Goal: Obtain resource: Download file/media

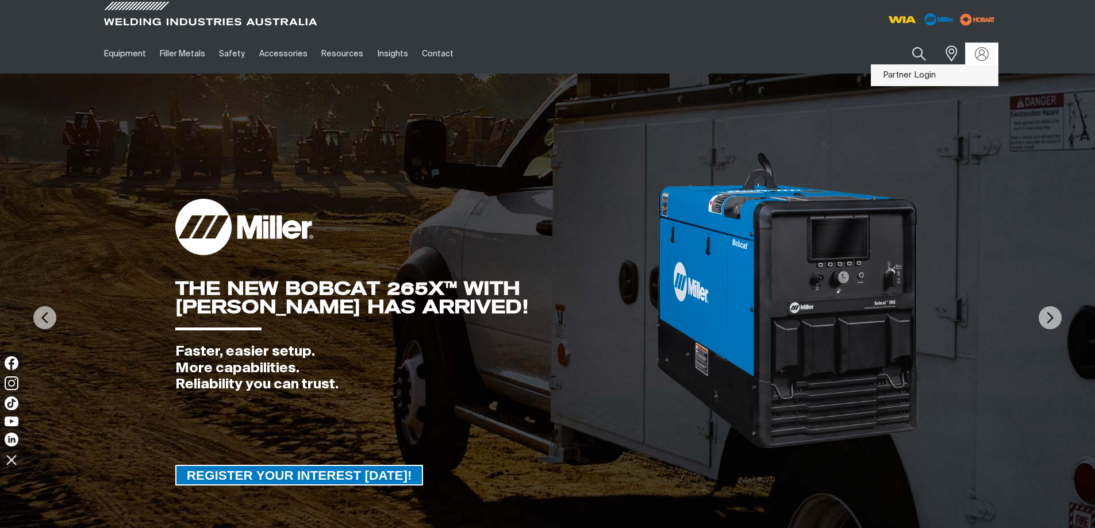
click at [949, 78] on link "Partner Login" at bounding box center [935, 75] width 126 height 21
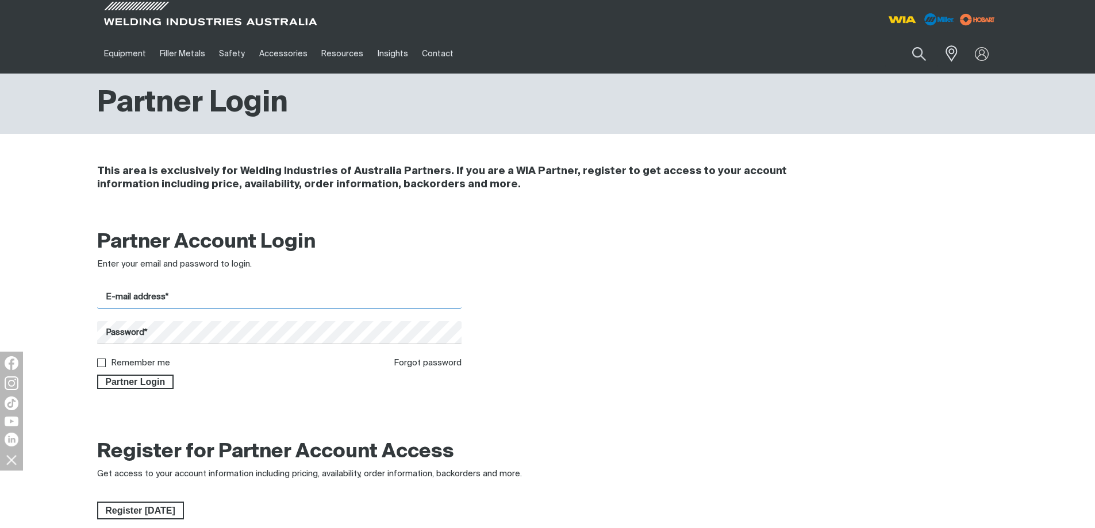
type input "[EMAIL_ADDRESS][DOMAIN_NAME]"
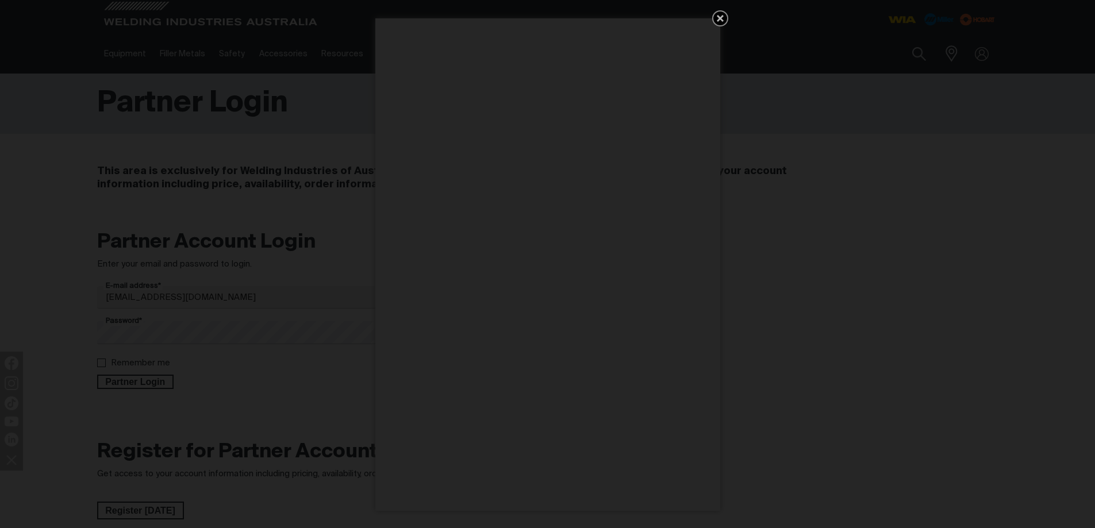
click at [715, 15] on icon "Get 5 WIA Welding Guides Free!" at bounding box center [720, 18] width 14 height 14
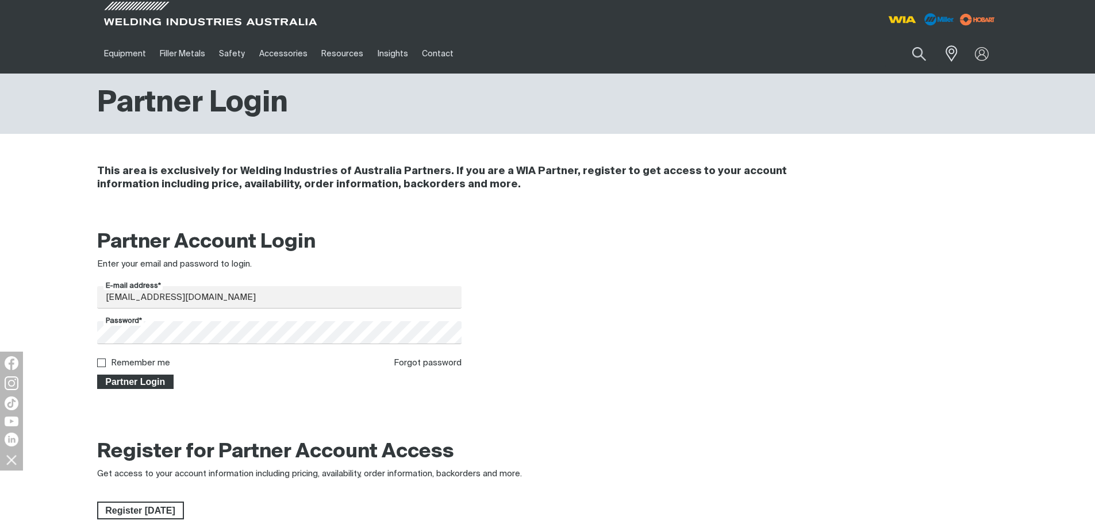
click at [145, 383] on span "Partner Login" at bounding box center [135, 382] width 75 height 15
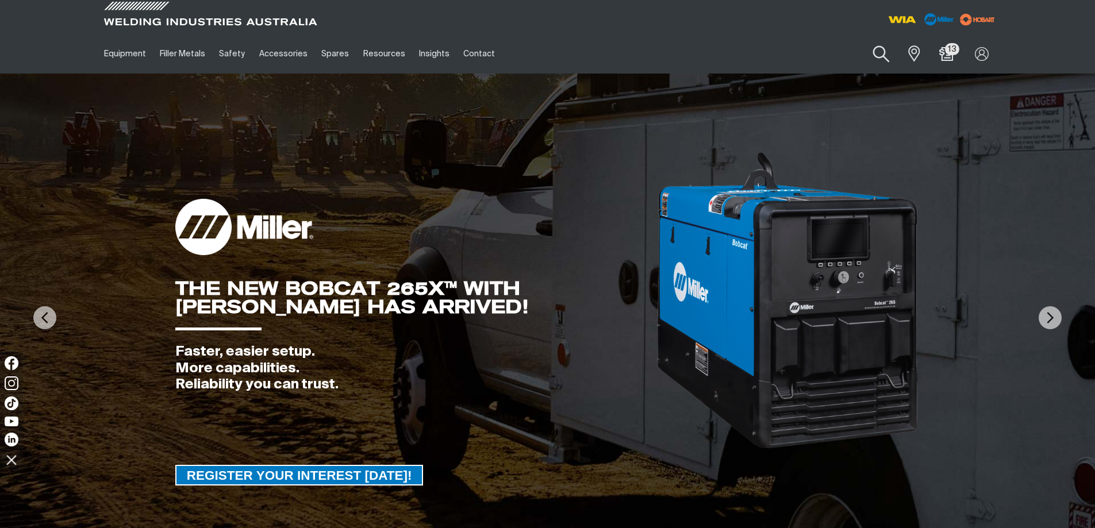
click at [879, 54] on button "Search products" at bounding box center [881, 54] width 47 height 33
click at [816, 50] on input "Search" at bounding box center [811, 54] width 177 height 26
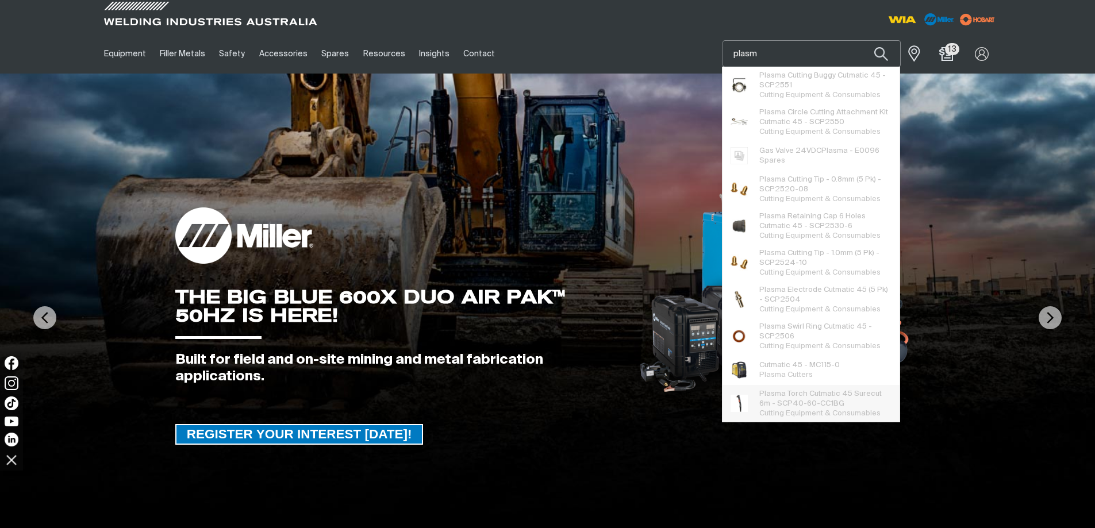
type input "plasm"
click at [775, 375] on span "Plasma Cutters" at bounding box center [785, 374] width 53 height 7
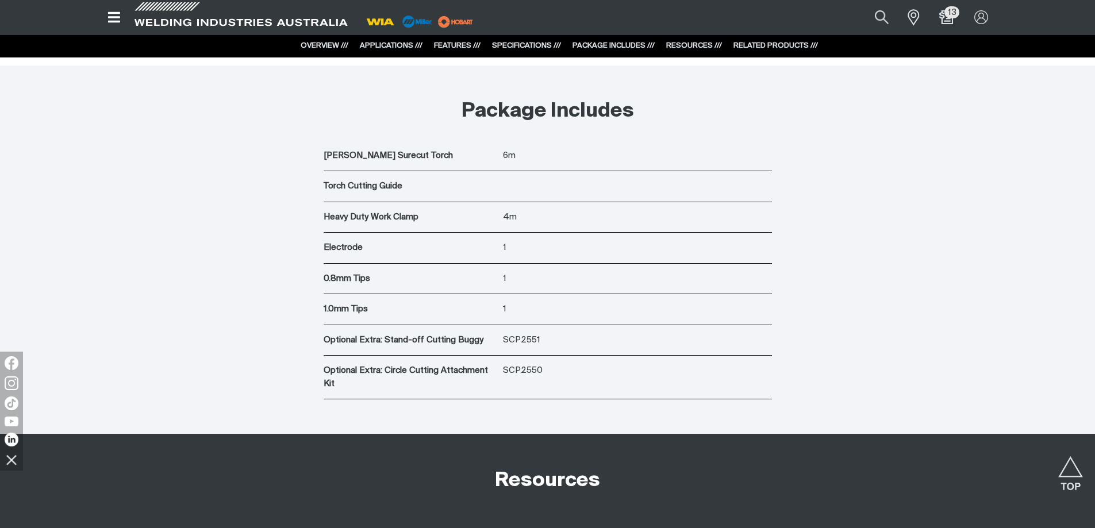
scroll to position [3794, 0]
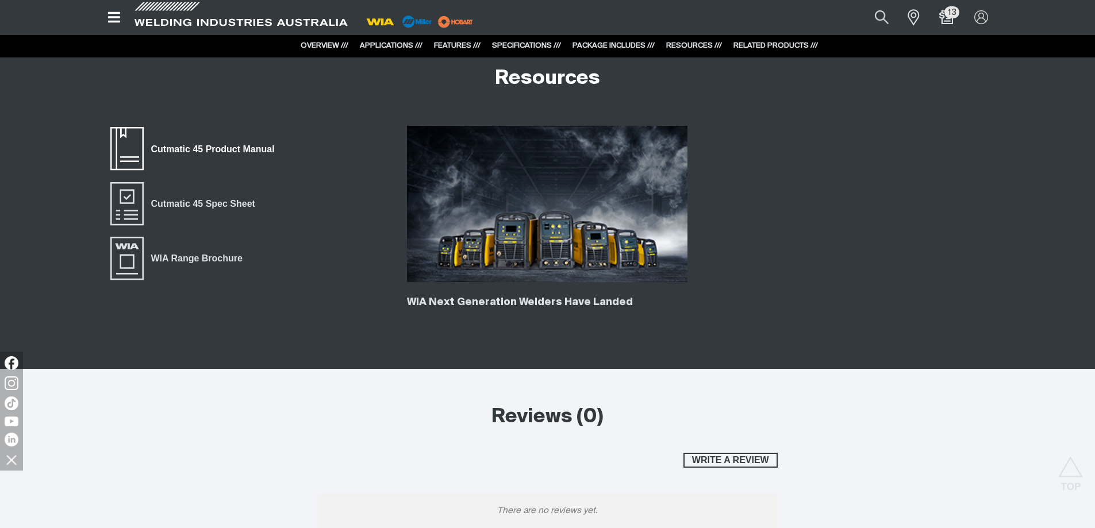
click at [191, 149] on span "Cutmatic 45 Product Manual" at bounding box center [213, 148] width 139 height 15
